Goal: Browse casually

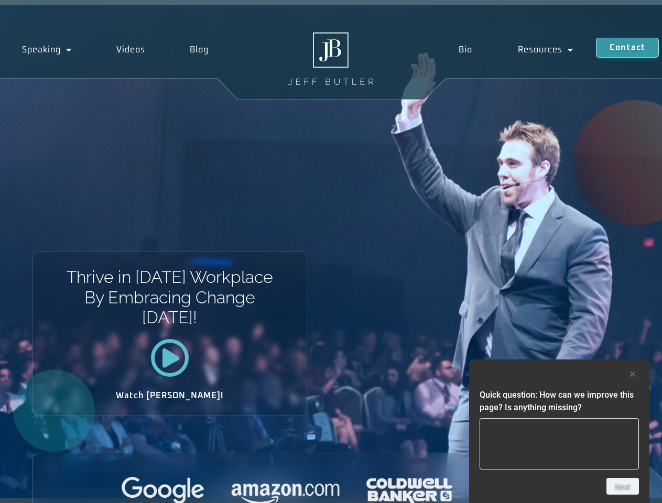
click at [331, 252] on div "Thrive in Tomorrow’s Workplace By Embracing Change Today! Watch Jeff!" at bounding box center [331, 251] width 662 height 493
click at [559, 374] on div at bounding box center [559, 374] width 159 height 13
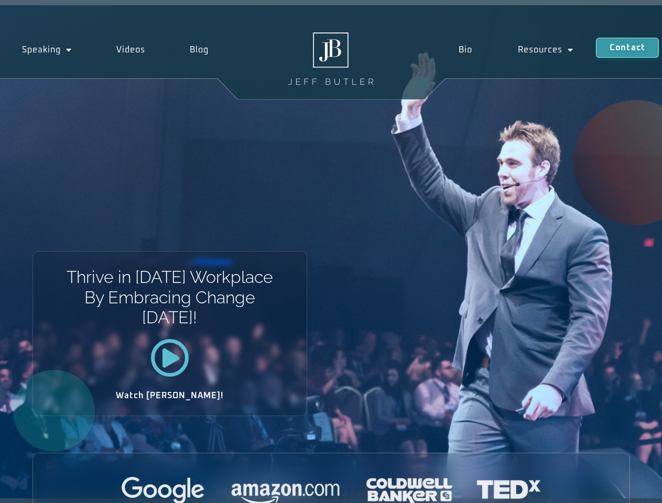
click at [623, 486] on div at bounding box center [331, 491] width 597 height 29
